Goal: Task Accomplishment & Management: Manage account settings

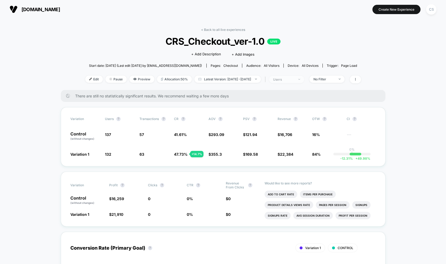
click at [304, 77] on span "users" at bounding box center [286, 79] width 35 height 7
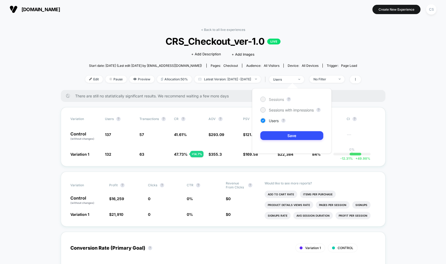
click at [264, 100] on div at bounding box center [263, 99] width 4 height 4
click at [283, 134] on button "Save" at bounding box center [291, 135] width 63 height 9
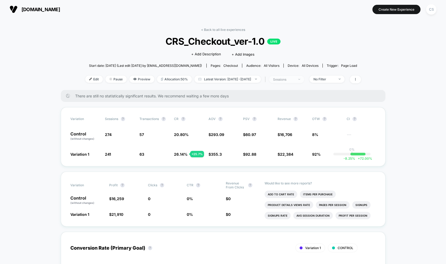
click at [304, 78] on span "sessions" at bounding box center [286, 79] width 35 height 7
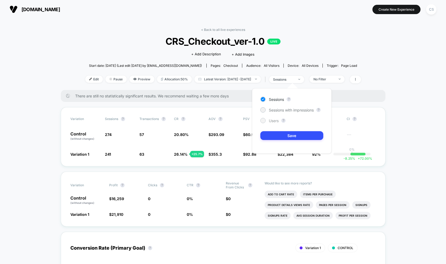
click at [263, 121] on div at bounding box center [263, 120] width 4 height 4
click at [281, 136] on button "Save" at bounding box center [291, 135] width 63 height 9
